Goal: Find specific page/section: Find specific page/section

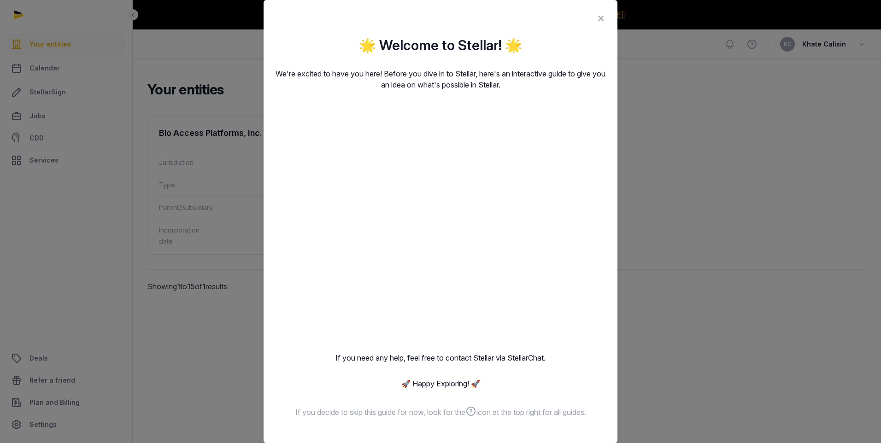
click at [596, 18] on icon at bounding box center [601, 18] width 11 height 15
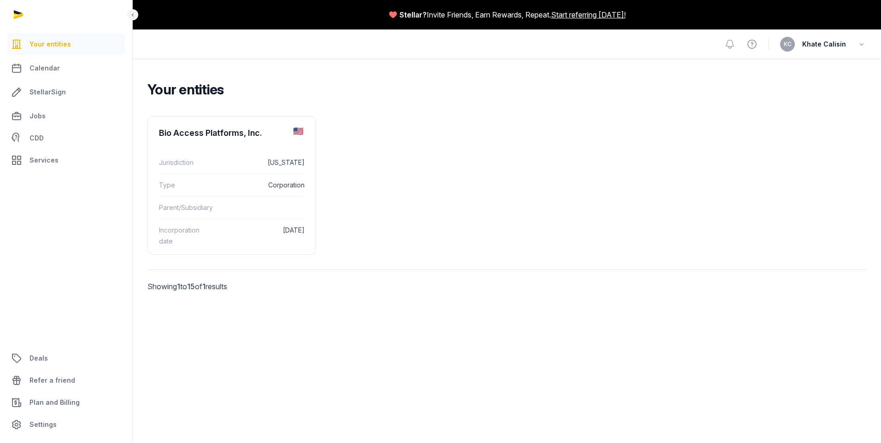
click at [590, 77] on div "Your entities Bio Access Platforms, Inc. Jurisdiction [US_STATE] Type Corporati…" at bounding box center [507, 197] width 749 height 277
click at [218, 220] on div "Incorporation date [DATE]" at bounding box center [232, 236] width 146 height 34
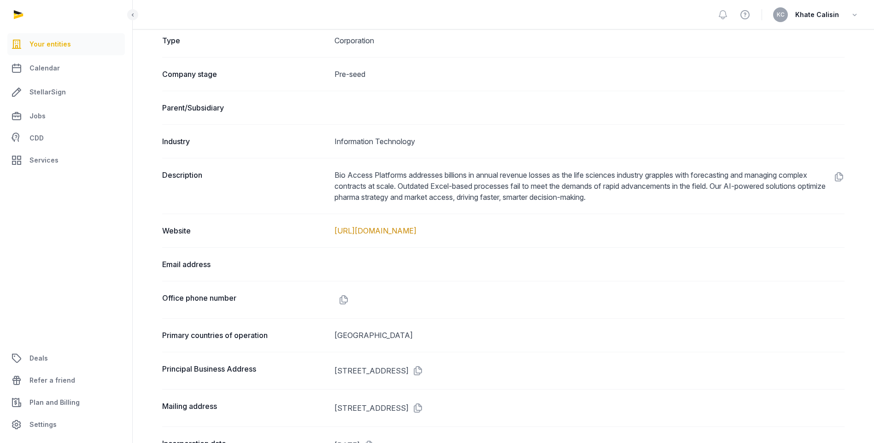
scroll to position [277, 0]
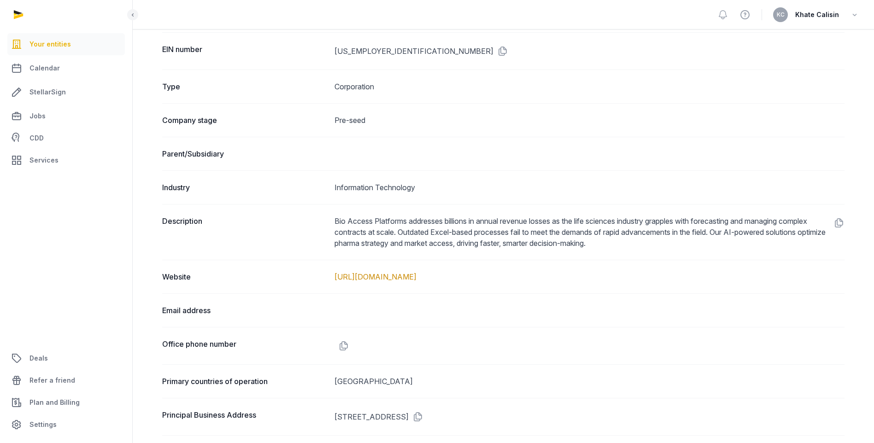
drag, startPoint x: 220, startPoint y: 164, endPoint x: 219, endPoint y: 158, distance: 6.0
click at [219, 163] on div "Parent/Subsidiary" at bounding box center [503, 154] width 683 height 34
click at [230, 145] on div "Parent/Subsidiary" at bounding box center [503, 154] width 683 height 34
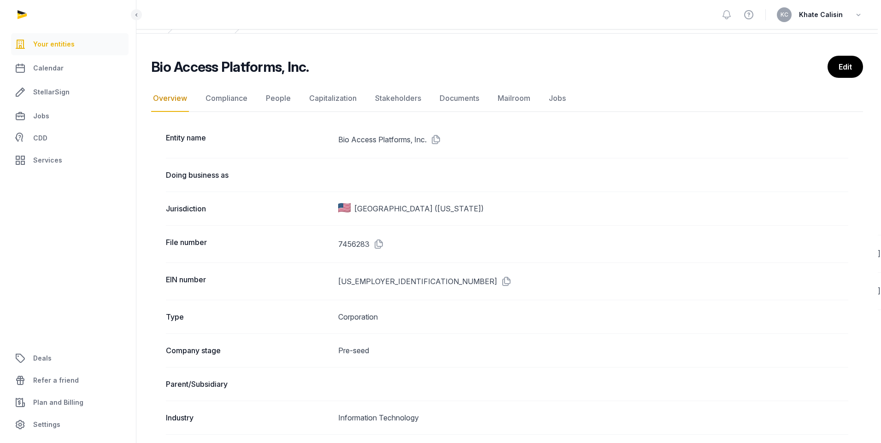
scroll to position [0, 0]
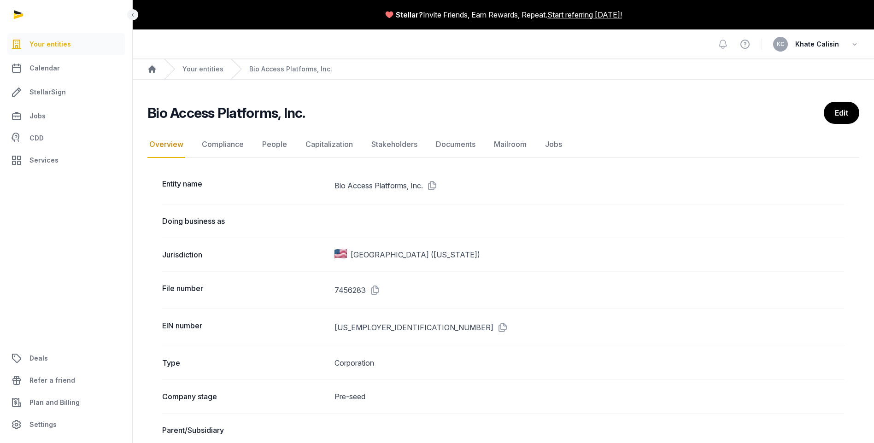
drag, startPoint x: 163, startPoint y: 140, endPoint x: 169, endPoint y: 147, distance: 9.1
click at [162, 140] on link "Overview" at bounding box center [167, 144] width 38 height 27
click at [215, 148] on link "Compliance" at bounding box center [223, 144] width 46 height 27
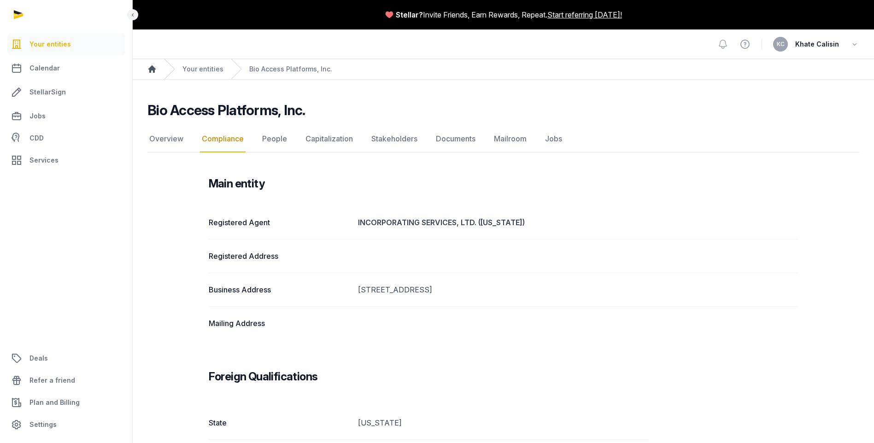
click at [153, 65] on icon "Breadcrumb" at bounding box center [152, 69] width 9 height 9
